Goal: Task Accomplishment & Management: Use online tool/utility

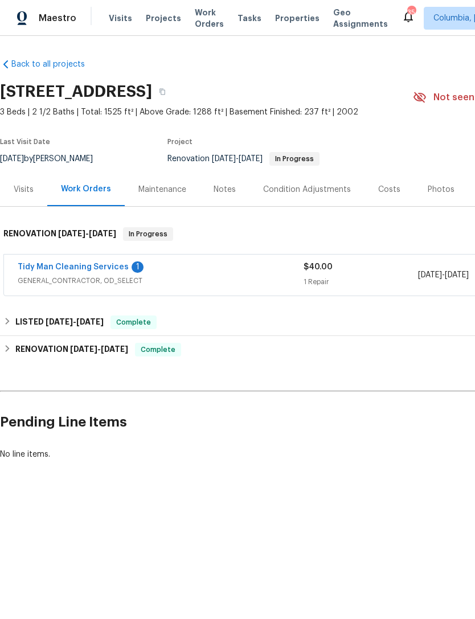
click at [60, 270] on link "Tidy Man Cleaning Services" at bounding box center [73, 267] width 111 height 8
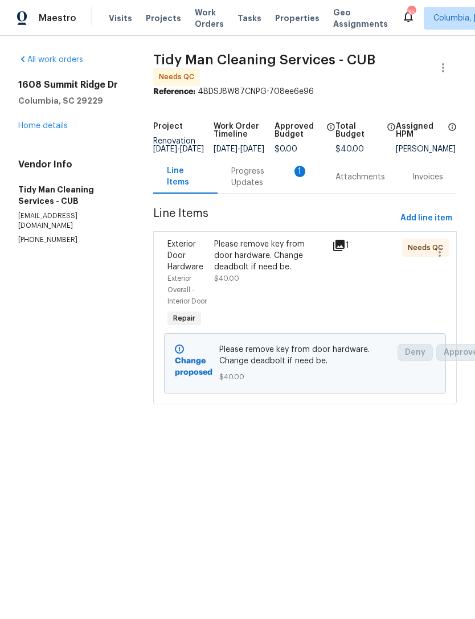
click at [253, 185] on div "Progress Updates 1" at bounding box center [269, 177] width 77 height 23
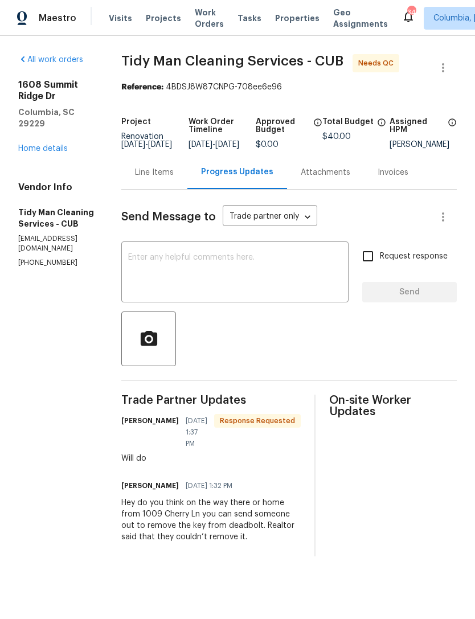
click at [162, 178] on div "Line Items" at bounding box center [154, 172] width 39 height 11
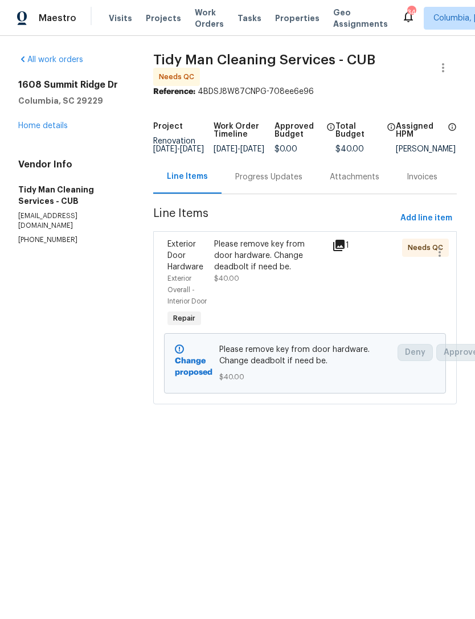
click at [252, 272] on div "Please remove key from door hardware. Change deadbolt if need be." at bounding box center [269, 255] width 110 height 34
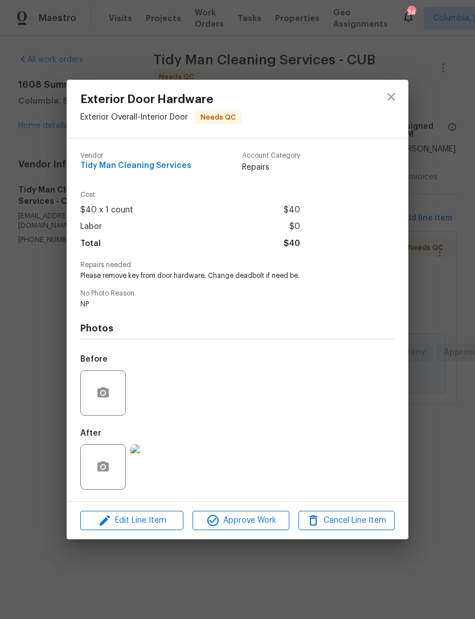
click at [156, 467] on img at bounding box center [153, 467] width 46 height 46
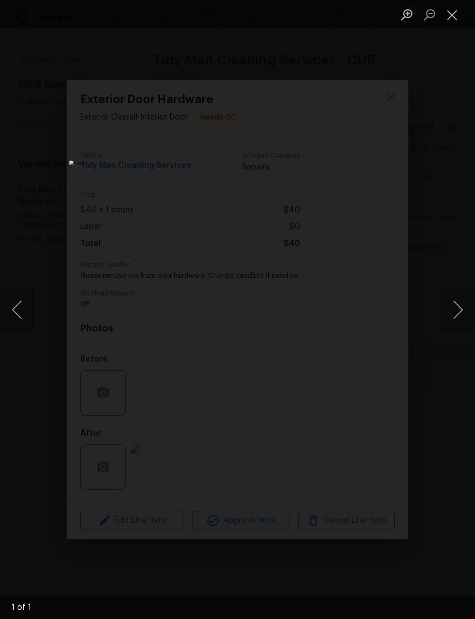
click at [437, 112] on div "Lightbox" at bounding box center [237, 309] width 475 height 619
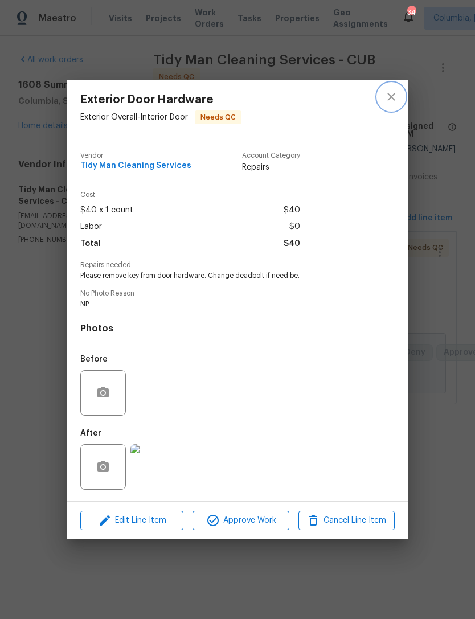
click at [401, 97] on button "close" at bounding box center [390, 96] width 27 height 27
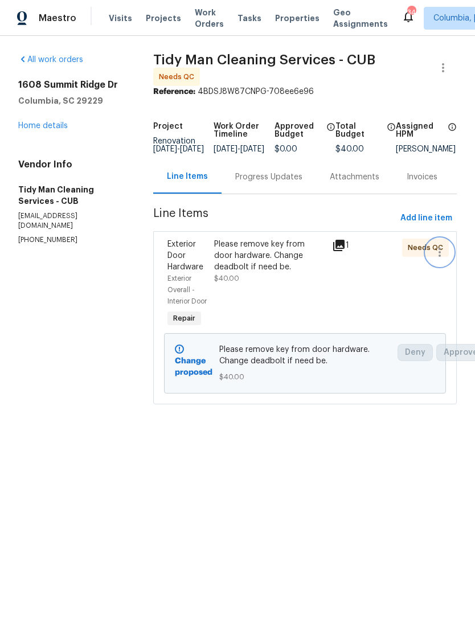
click at [443, 251] on icon "button" at bounding box center [440, 252] width 14 height 14
click at [203, 288] on div at bounding box center [237, 309] width 475 height 619
click at [248, 261] on div "Please remove key from door hardware. Change deadbolt if need be." at bounding box center [269, 255] width 110 height 34
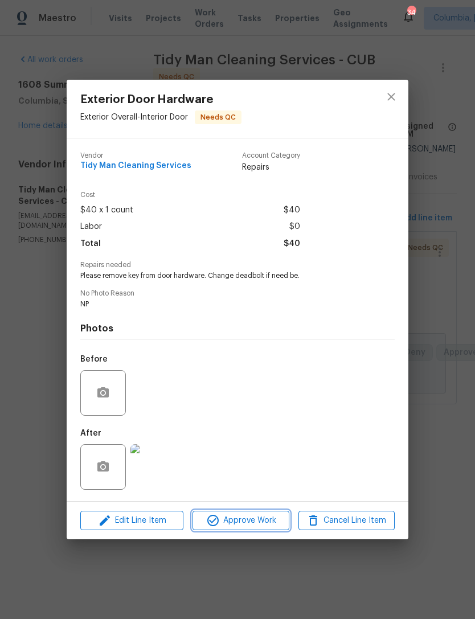
click at [236, 521] on span "Approve Work" at bounding box center [240, 520] width 89 height 14
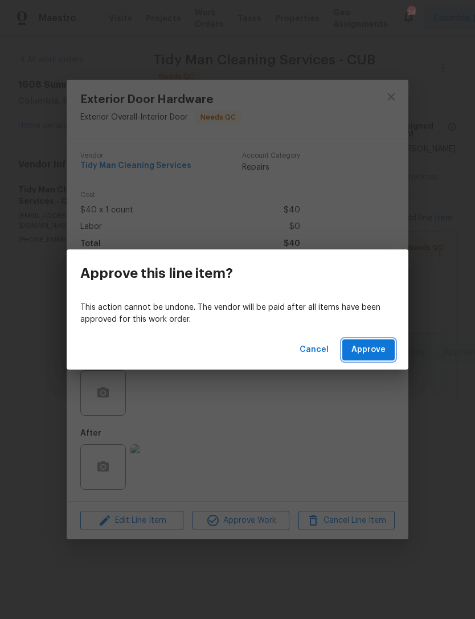
click at [381, 348] on span "Approve" at bounding box center [368, 350] width 34 height 14
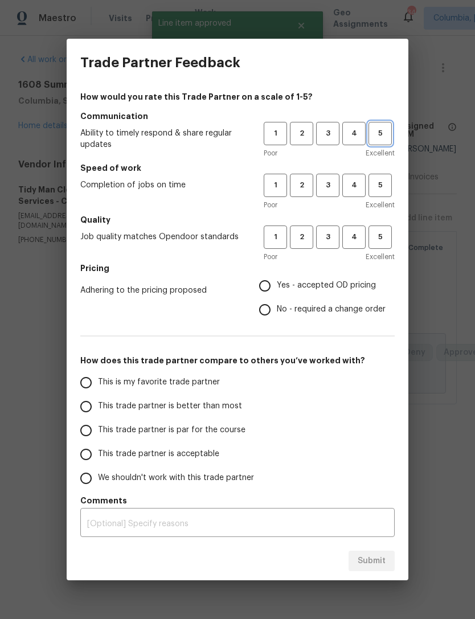
click at [386, 123] on button "5" at bounding box center [379, 133] width 23 height 23
click at [386, 183] on span "5" at bounding box center [379, 185] width 21 height 13
click at [384, 248] on button "5" at bounding box center [379, 236] width 23 height 23
click at [268, 279] on input "Yes - accepted OD pricing" at bounding box center [265, 286] width 24 height 24
radio input "true"
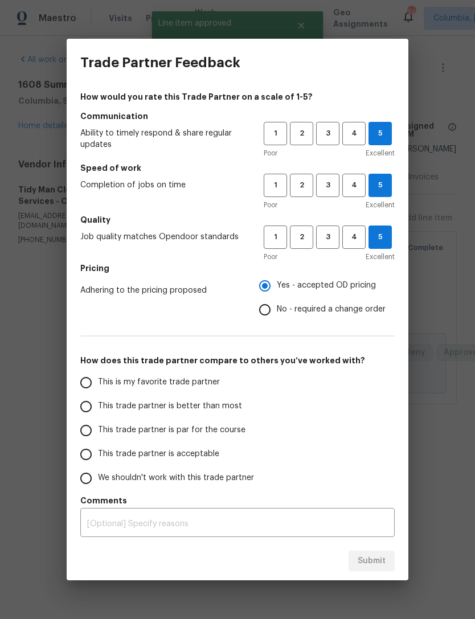
click at [81, 380] on input "This is my favorite trade partner" at bounding box center [86, 383] width 24 height 24
click at [363, 558] on span "Submit" at bounding box center [371, 561] width 28 height 14
radio input "true"
radio input "false"
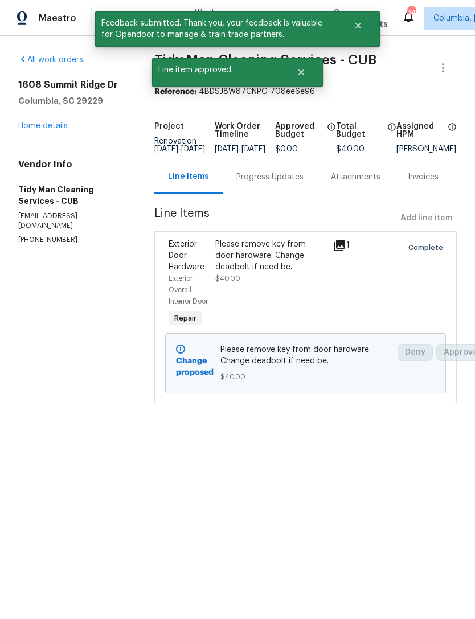
click at [27, 117] on div "[STREET_ADDRESS] Home details" at bounding box center [72, 105] width 109 height 52
click at [39, 129] on link "Home details" at bounding box center [43, 126] width 50 height 8
